Goal: Transaction & Acquisition: Book appointment/travel/reservation

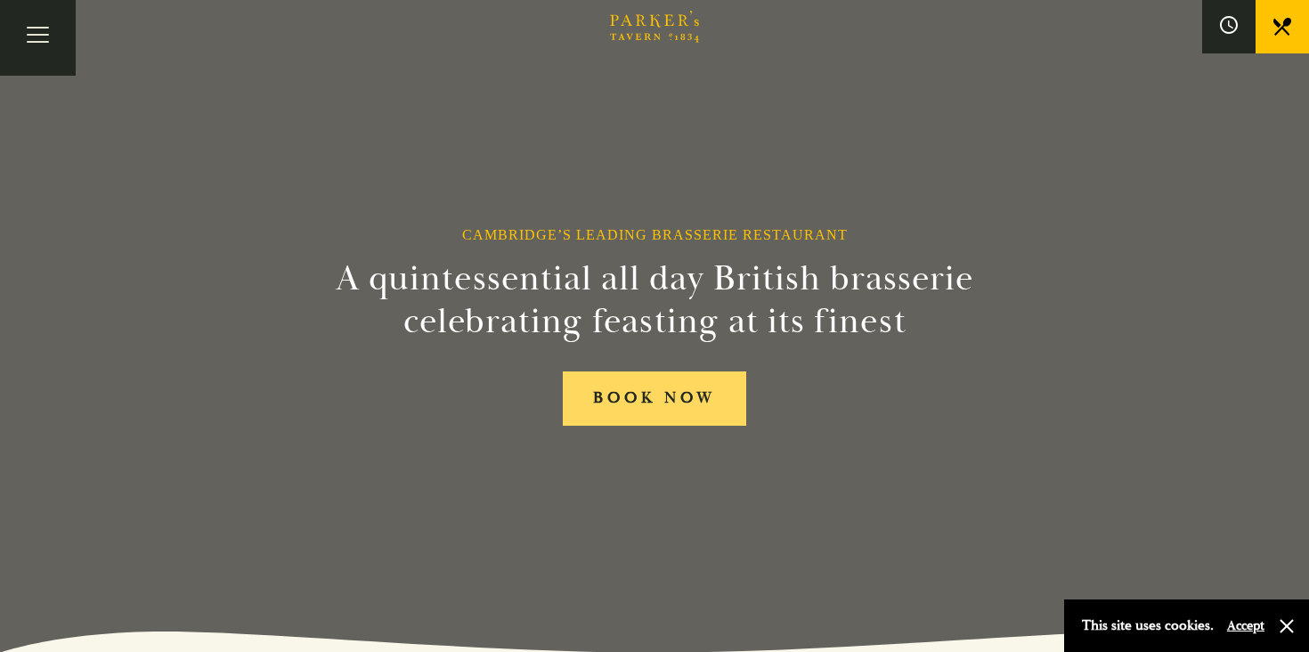
click at [677, 387] on link "BOOK NOW" at bounding box center [654, 398] width 183 height 54
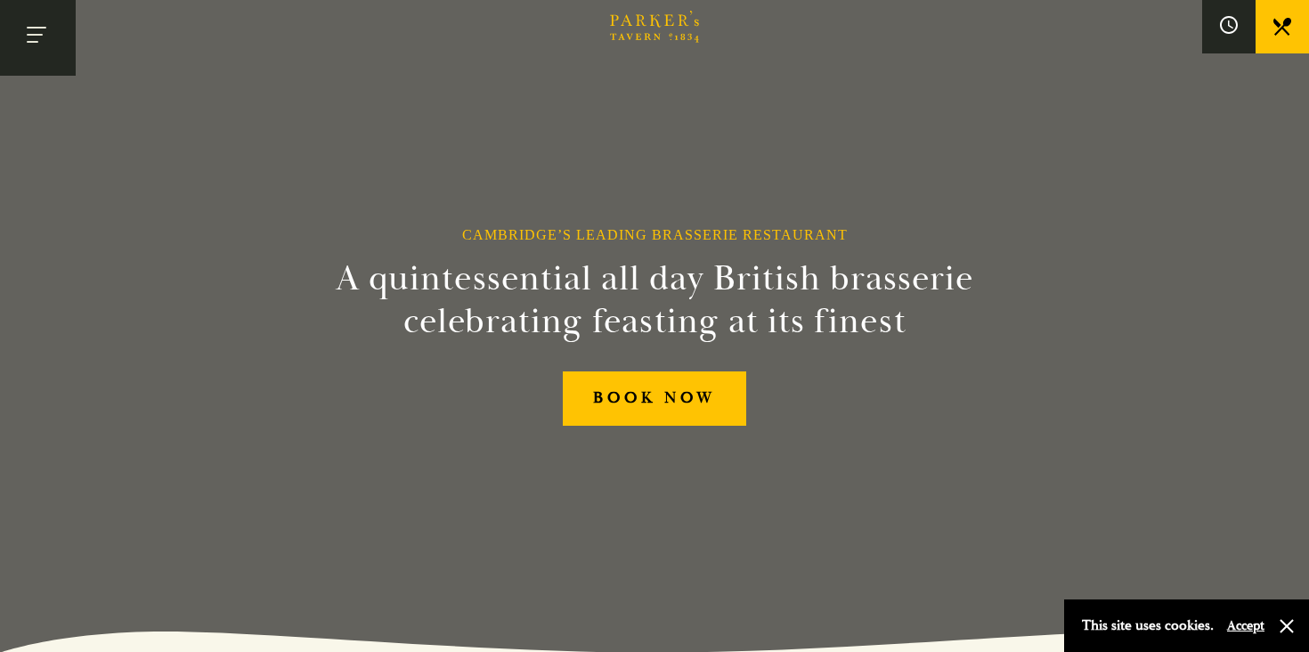
click at [34, 29] on button "Toggle navigation" at bounding box center [38, 38] width 76 height 76
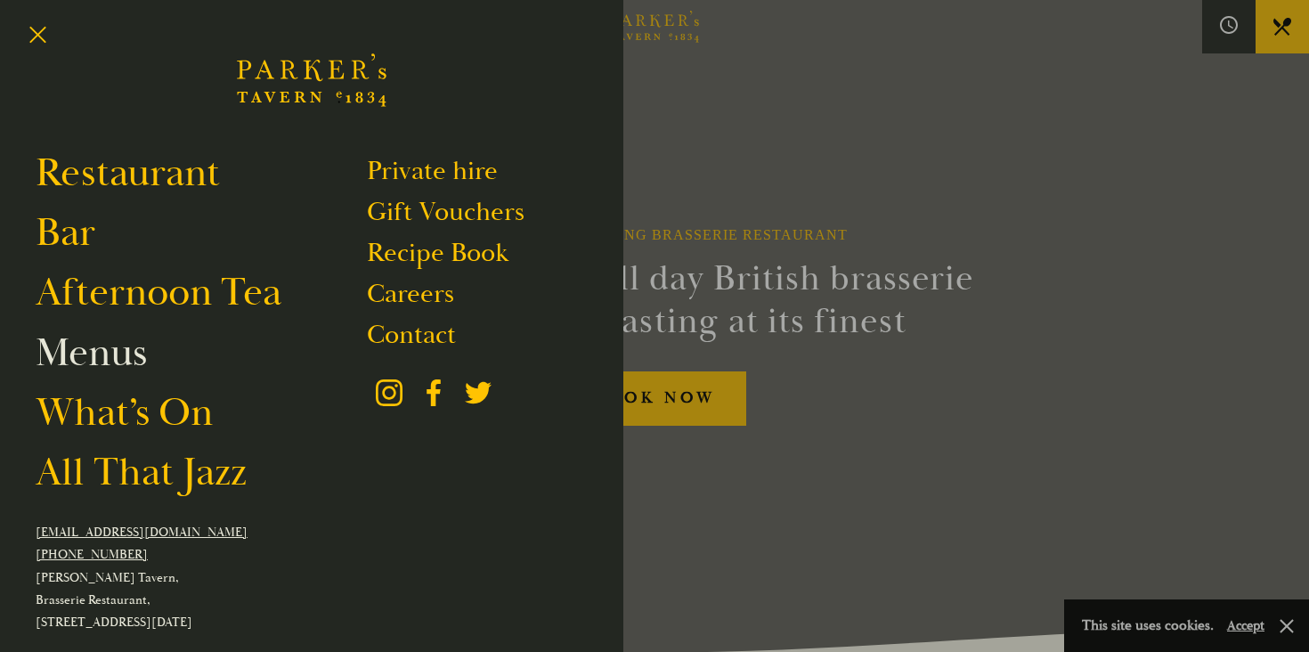
click at [90, 353] on link "Menus" at bounding box center [91, 353] width 111 height 50
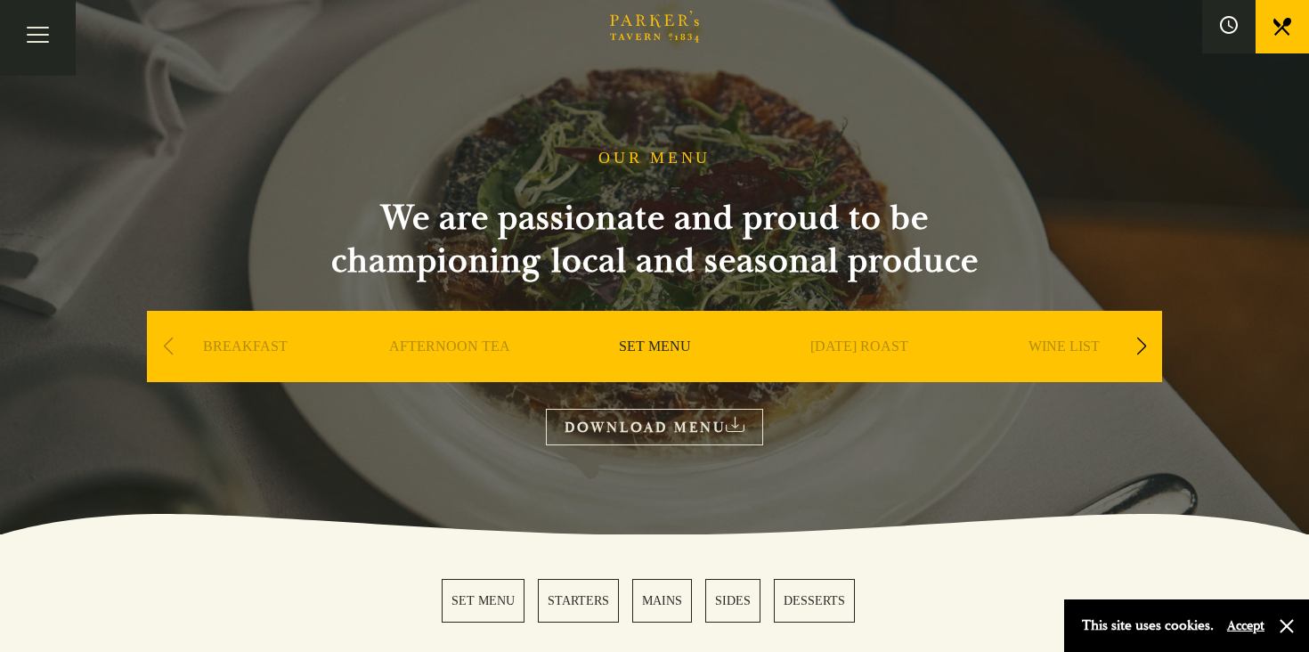
click at [646, 343] on link "SET MENU" at bounding box center [655, 372] width 72 height 71
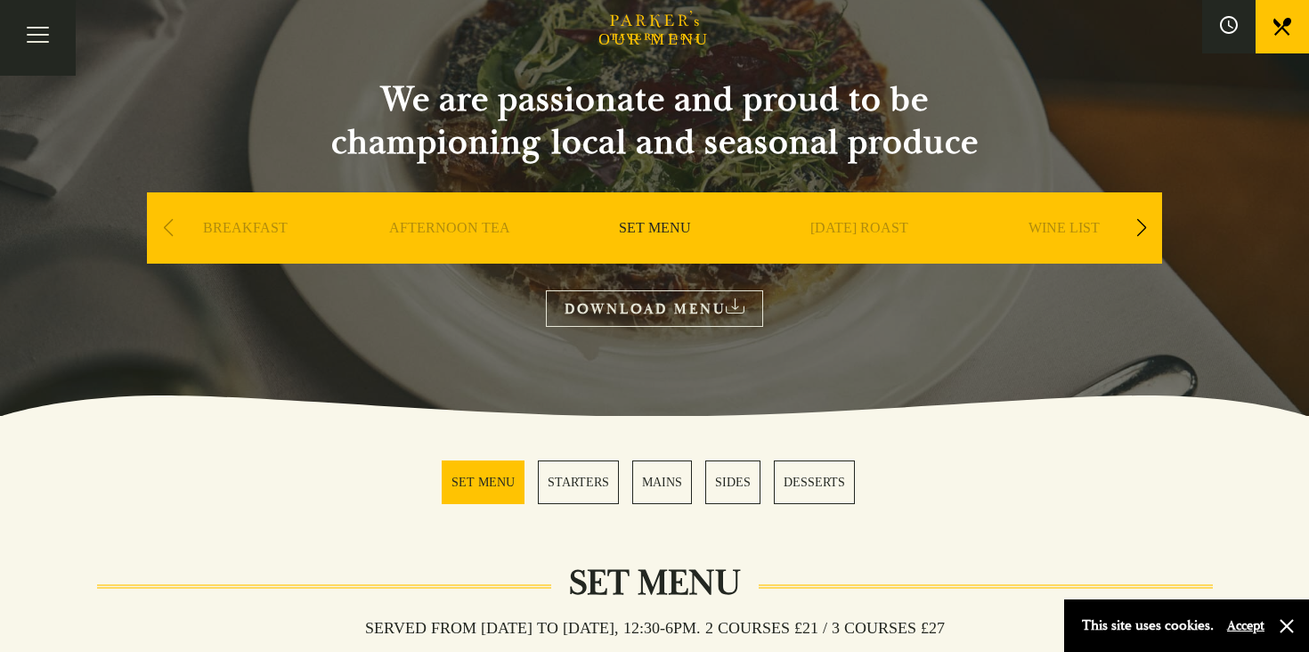
scroll to position [160, 0]
